Goal: Use online tool/utility: Utilize a website feature to perform a specific function

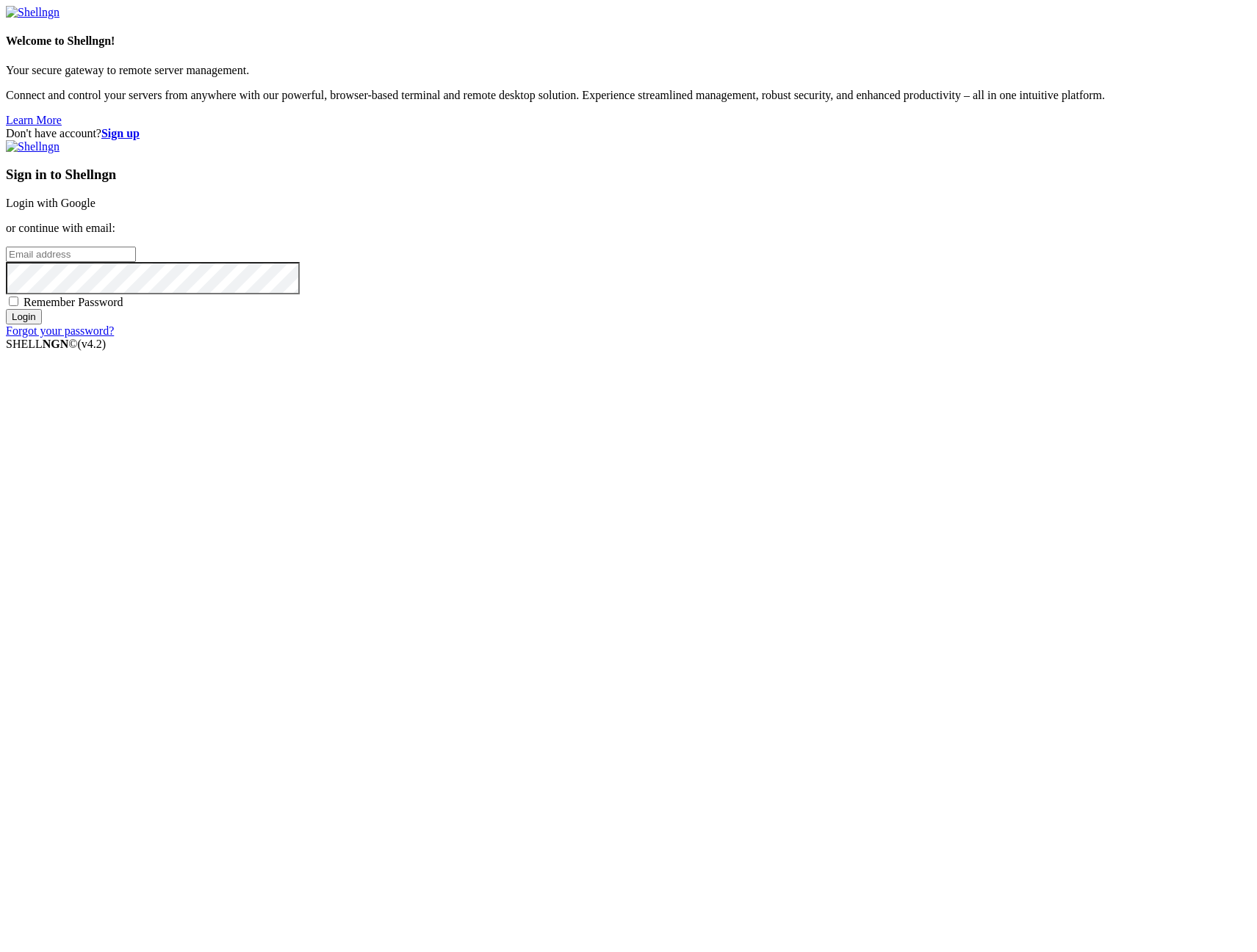
click at [95, 209] on link "Login with Google" at bounding box center [50, 203] width 90 height 13
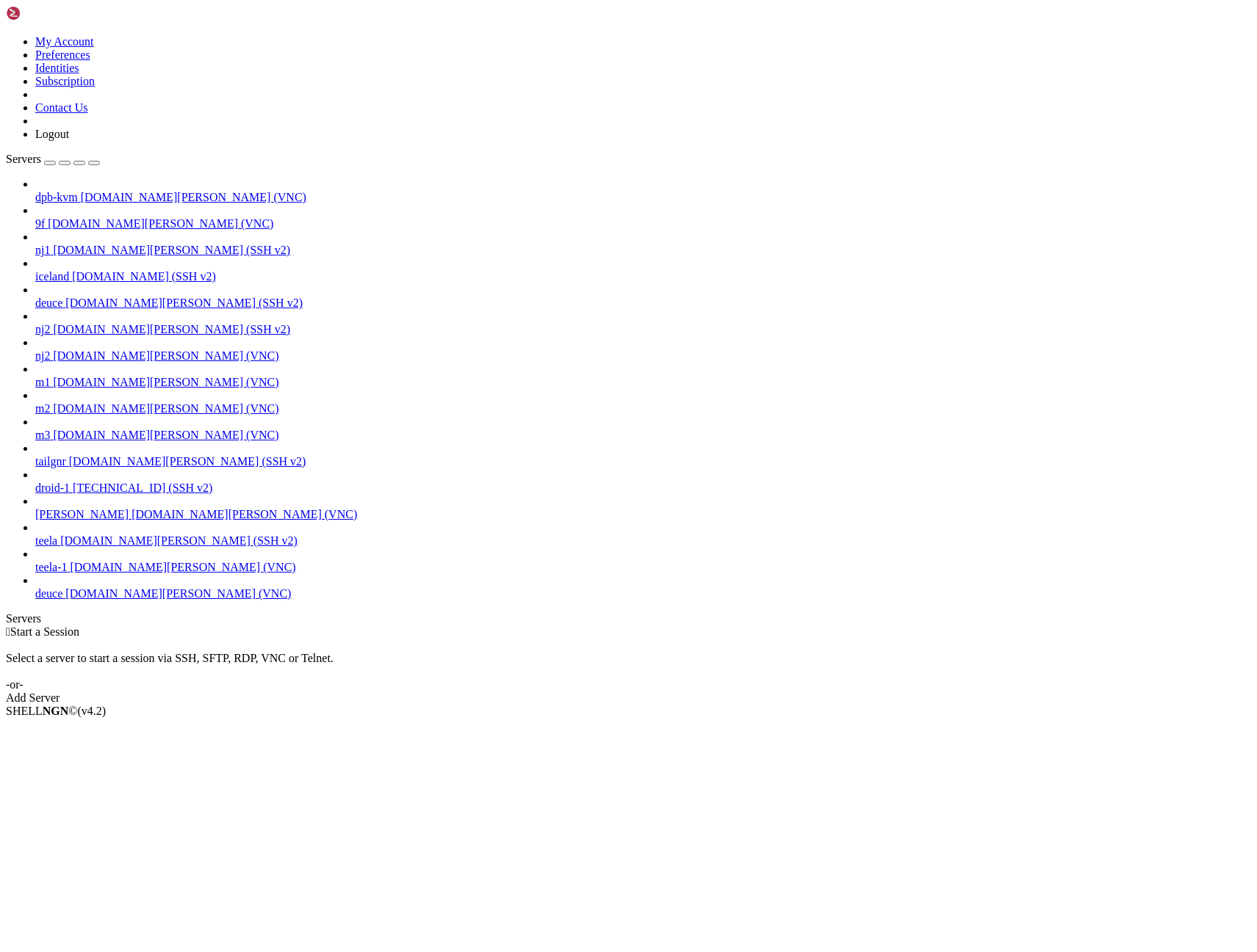
click at [63, 600] on span "deuce" at bounding box center [49, 594] width 27 height 13
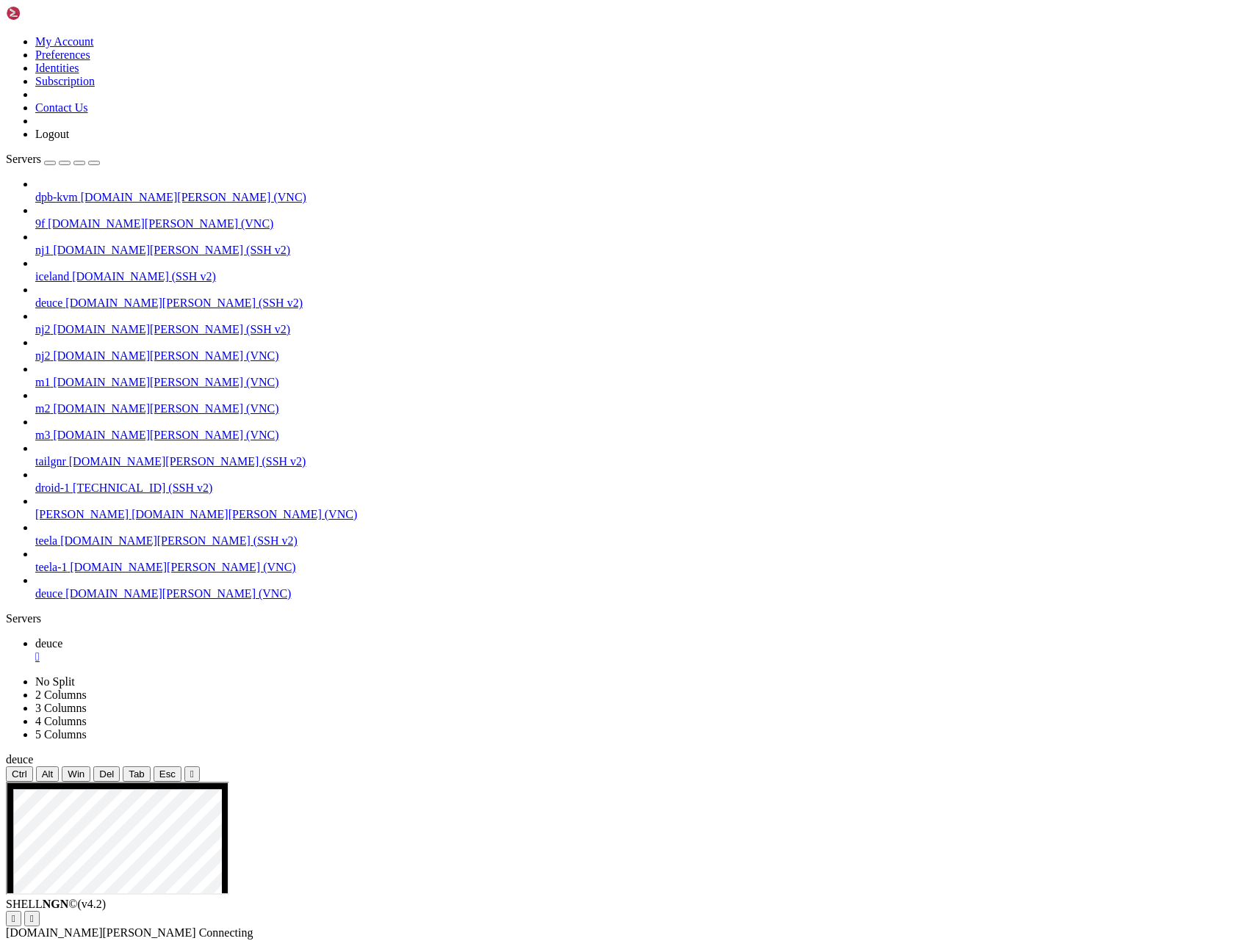
click at [63, 297] on span "deuce" at bounding box center [49, 303] width 27 height 13
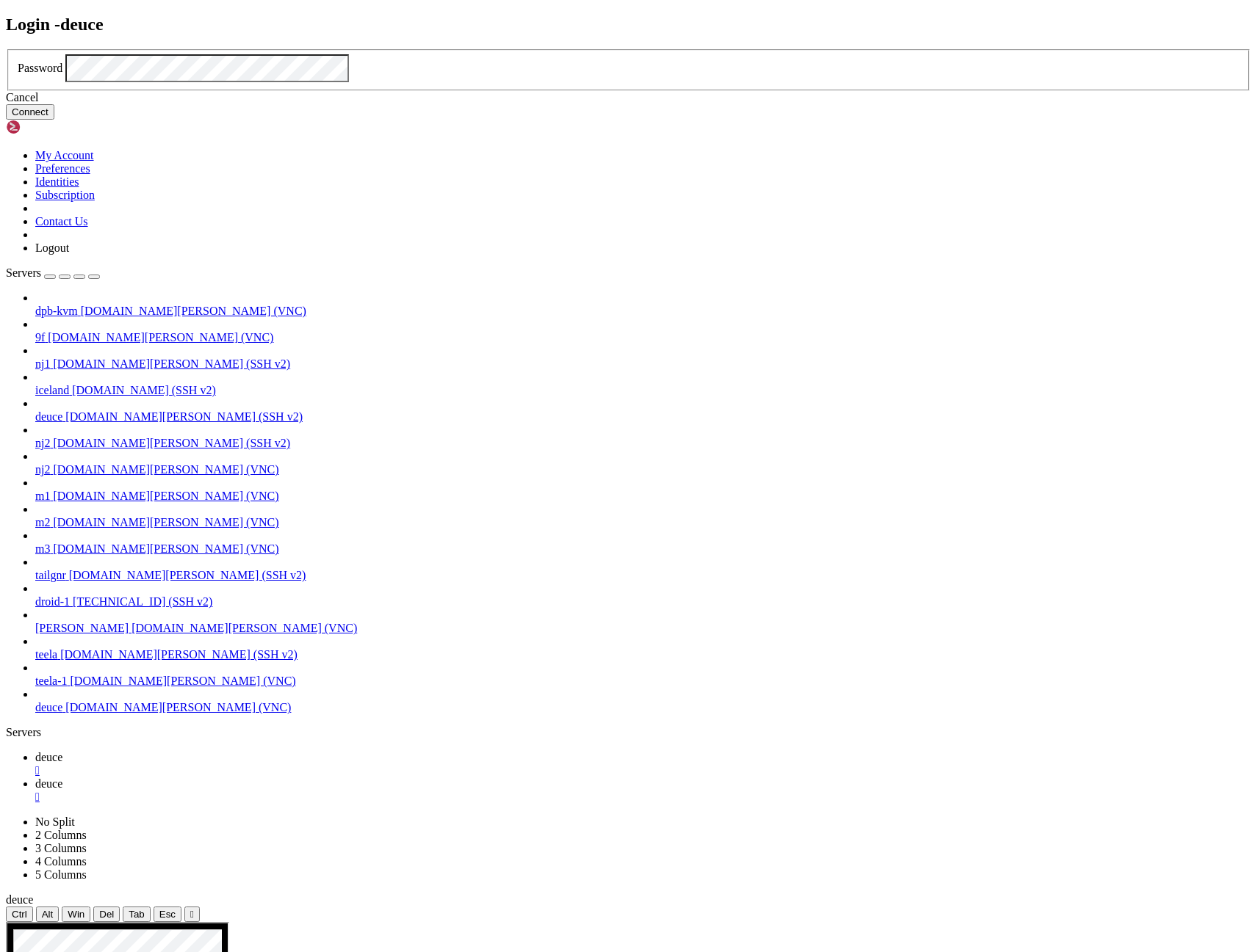
click button "Connect" at bounding box center [30, 111] width 49 height 15
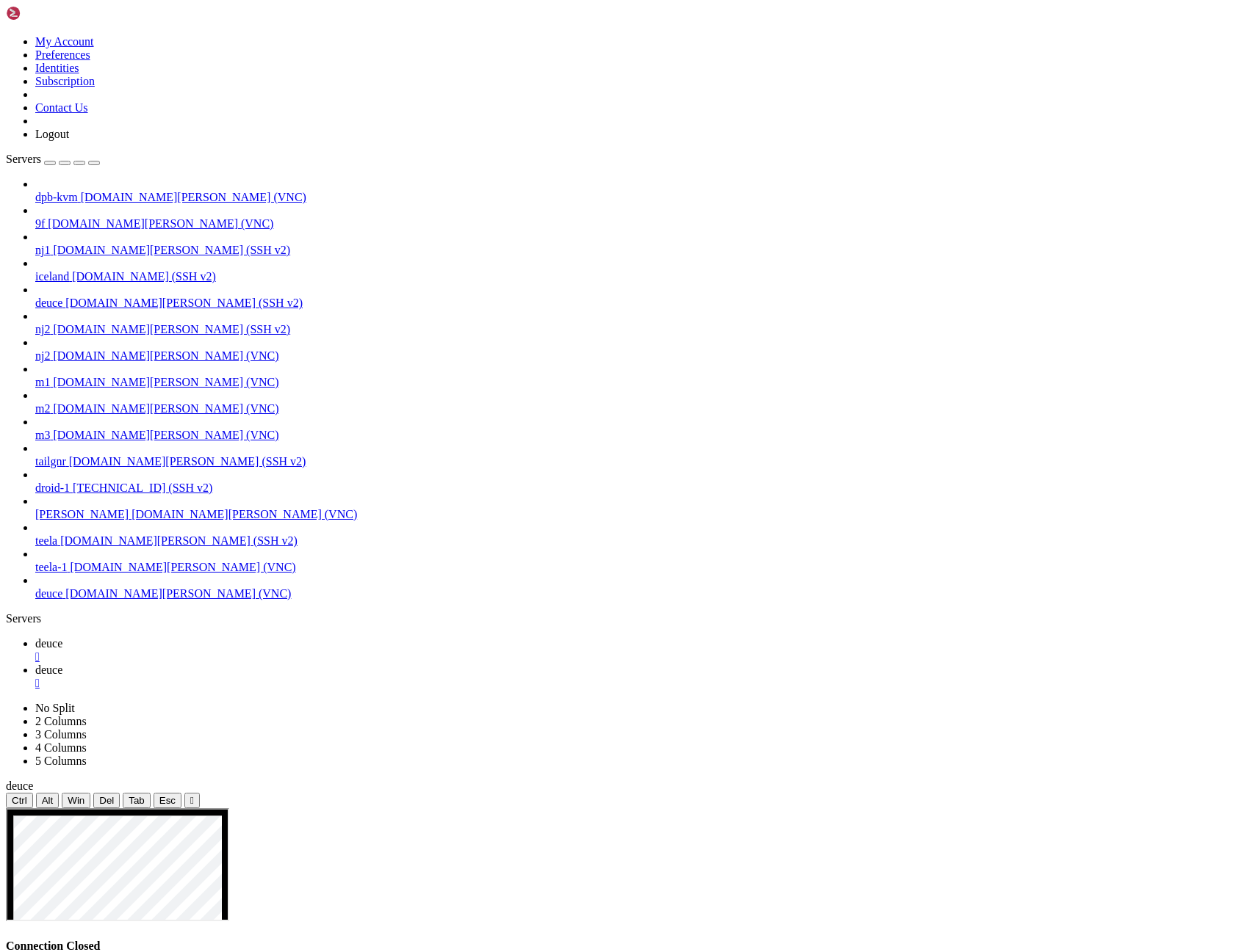
click at [63, 638] on span "deuce" at bounding box center [49, 644] width 27 height 13
click at [249, 650] on div "" at bounding box center [643, 657] width 1216 height 14
